Goal: Check status: Check status

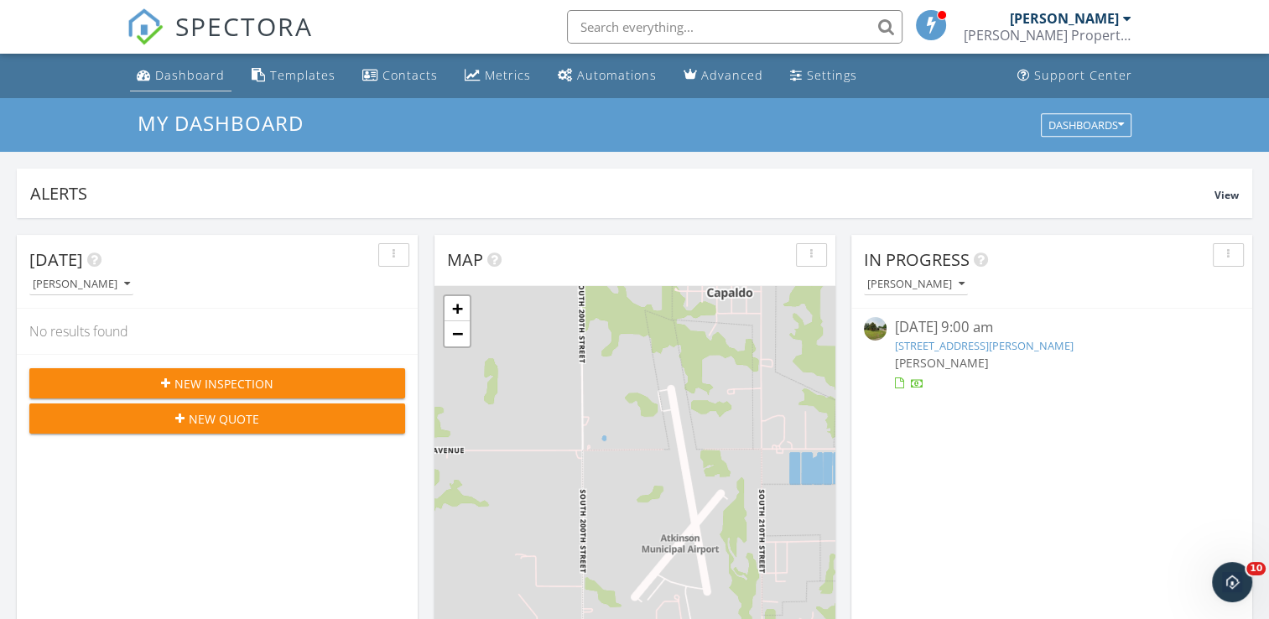
click at [175, 79] on div "Dashboard" at bounding box center [190, 75] width 70 height 16
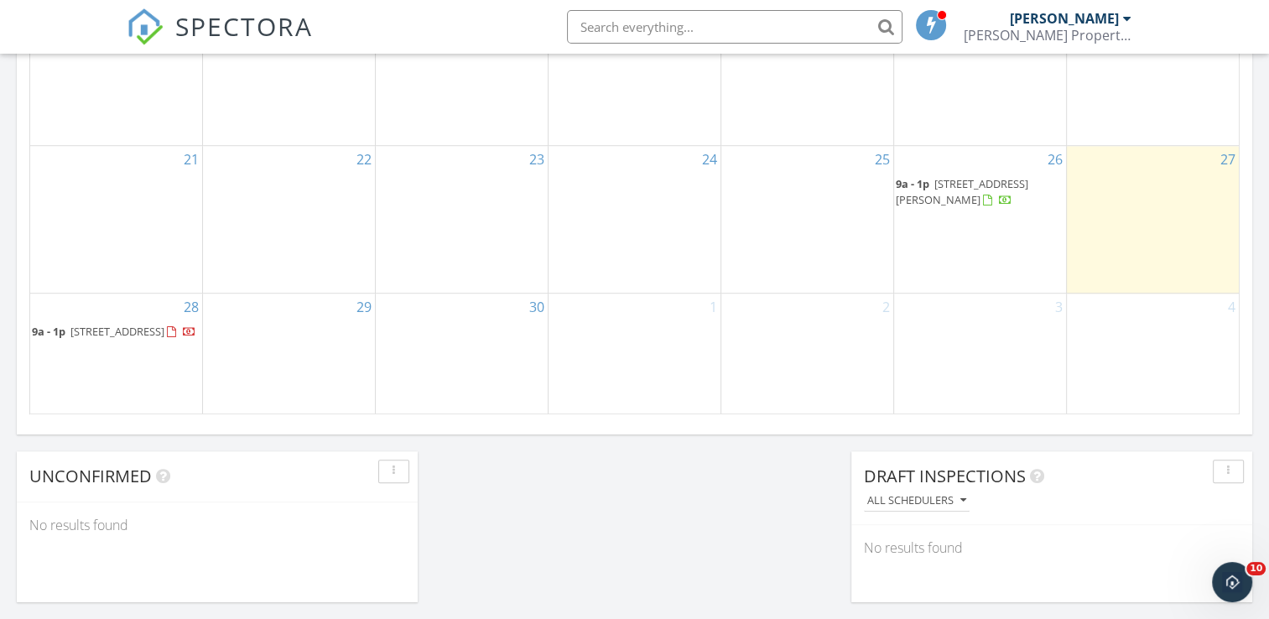
scroll to position [1128, 0]
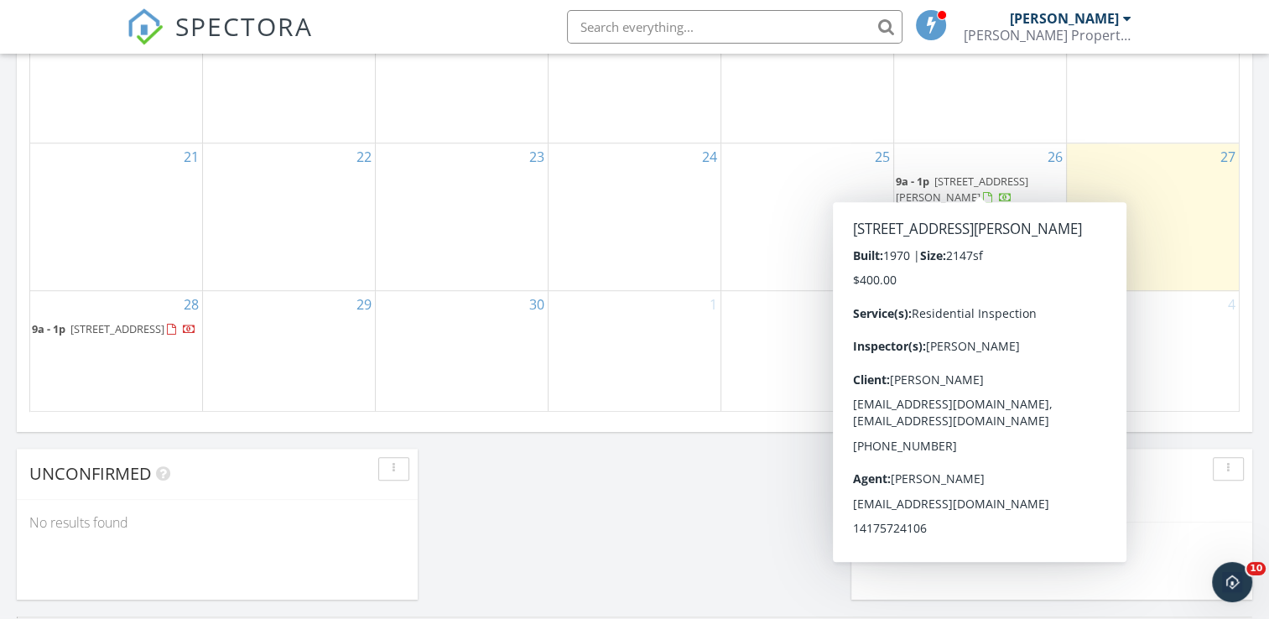
click at [983, 193] on div at bounding box center [987, 198] width 9 height 11
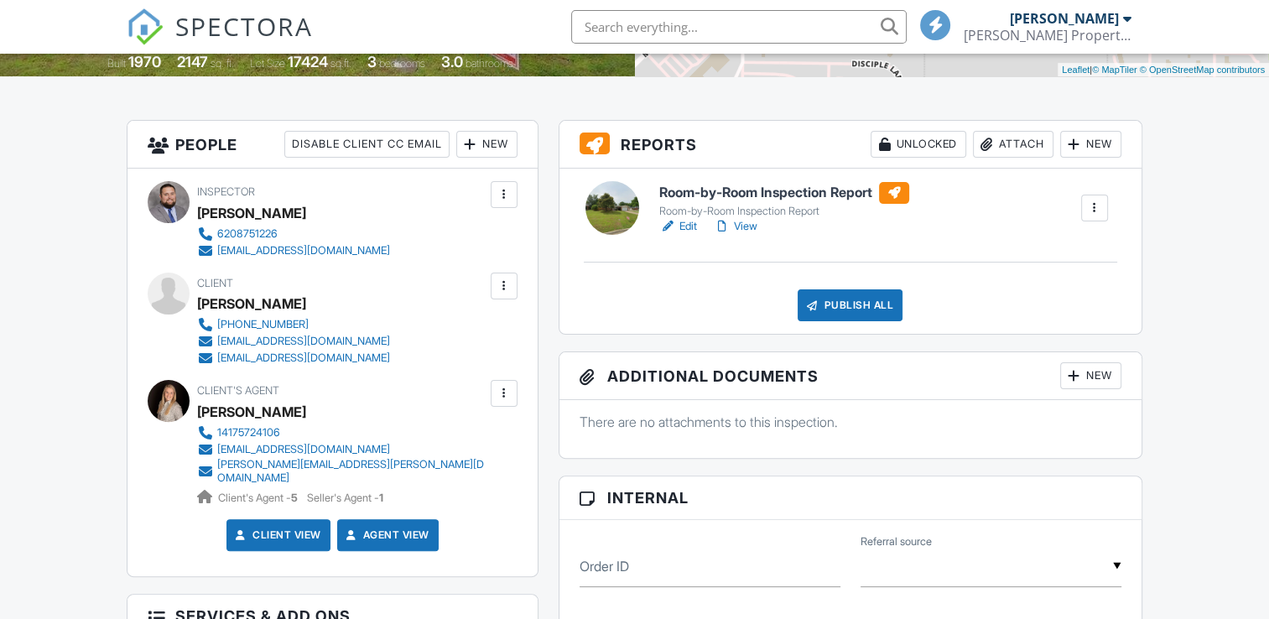
click at [757, 228] on link "View" at bounding box center [736, 226] width 44 height 17
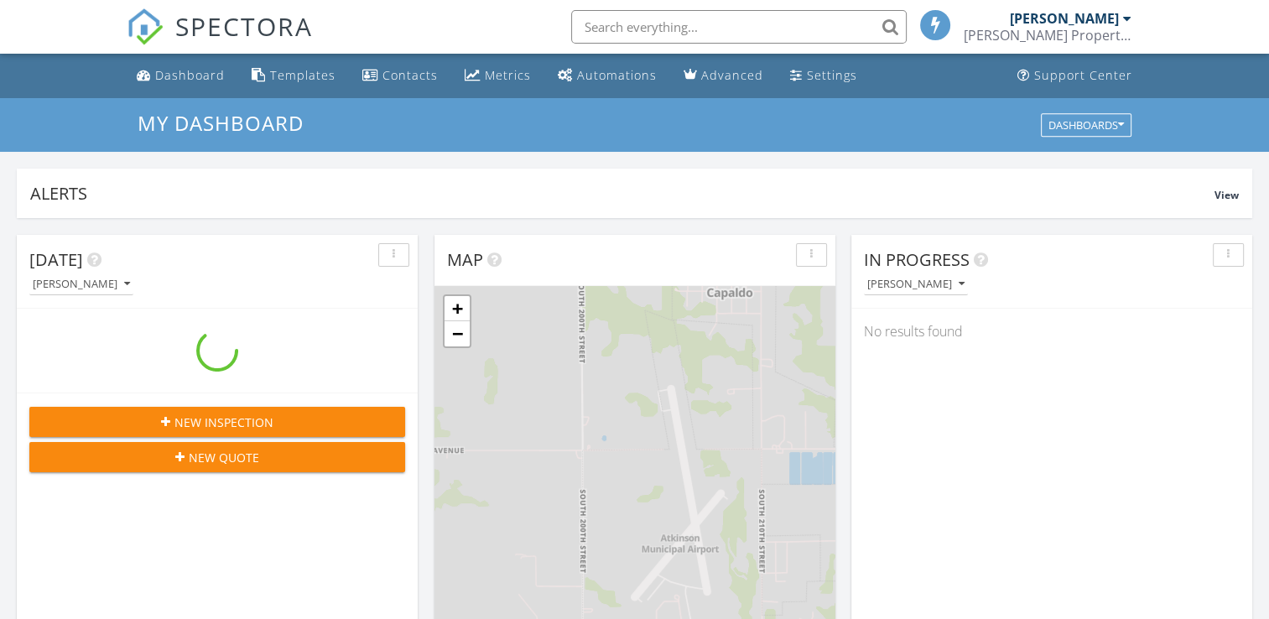
scroll to position [1553, 1295]
